Goal: Navigation & Orientation: Find specific page/section

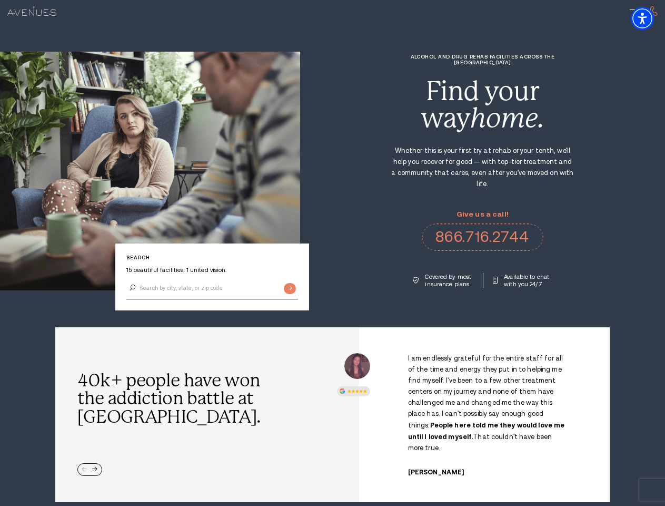
click at [332, 253] on div "Alcohol and Drug Rehab Facilities across the [GEOGRAPHIC_DATA] Find your way ho…" at bounding box center [482, 171] width 365 height 234
click at [652, 18] on img "Accessibility Menu" at bounding box center [642, 18] width 23 height 23
